Goal: Navigation & Orientation: Find specific page/section

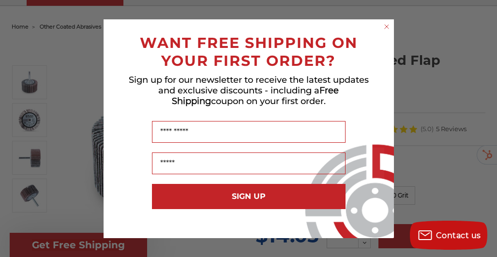
click at [389, 27] on circle "Close dialog" at bounding box center [386, 26] width 9 height 9
